Goal: Information Seeking & Learning: Find contact information

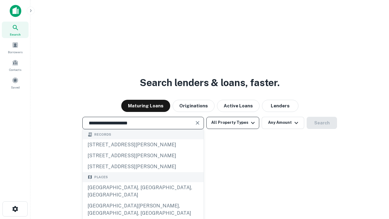
type input "**********"
click at [233, 122] on button "All Property Types" at bounding box center [232, 123] width 53 height 12
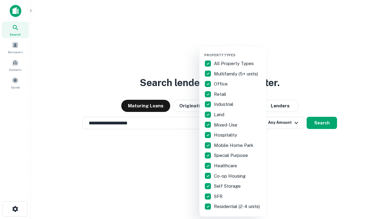
click at [238, 51] on button "button" at bounding box center [237, 51] width 67 height 0
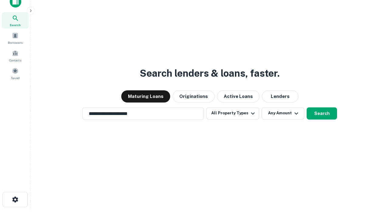
scroll to position [4, 73]
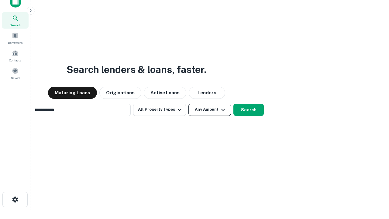
click at [188, 104] on button "Any Amount" at bounding box center [209, 110] width 43 height 12
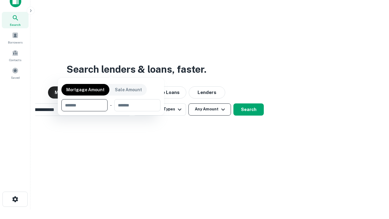
scroll to position [44, 172]
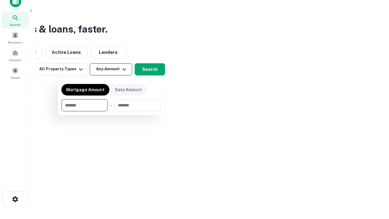
type input "*******"
click at [111, 111] on button "button" at bounding box center [110, 111] width 99 height 0
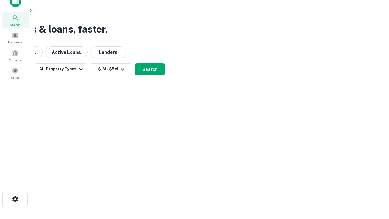
scroll to position [4, 112]
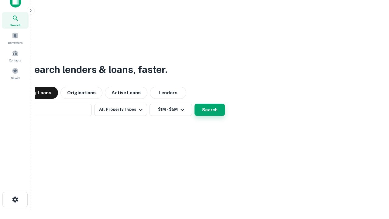
click at [194, 104] on button "Search" at bounding box center [209, 110] width 30 height 12
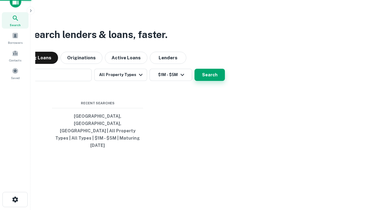
scroll to position [16, 172]
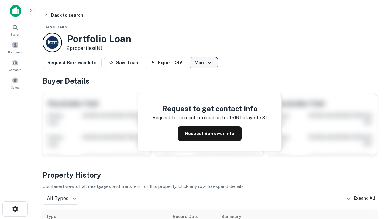
click at [204, 63] on button "More" at bounding box center [204, 62] width 28 height 11
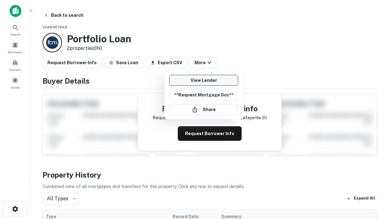
click at [204, 80] on link "View Lender" at bounding box center [203, 80] width 69 height 11
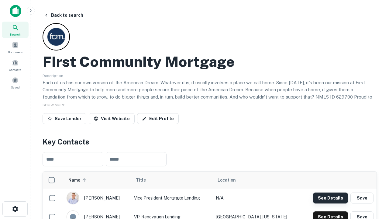
click at [330, 197] on button "See Details" at bounding box center [330, 197] width 35 height 11
click at [15, 209] on icon "button" at bounding box center [15, 208] width 7 height 7
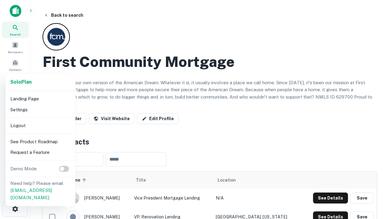
click at [40, 125] on li "Logout" at bounding box center [40, 125] width 65 height 11
